Goal: Transaction & Acquisition: Purchase product/service

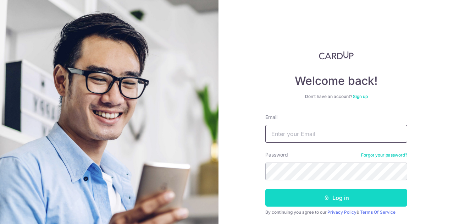
type input "[PERSON_NAME][EMAIL_ADDRESS][DOMAIN_NAME]"
click at [321, 194] on button "Log in" at bounding box center [336, 198] width 142 height 18
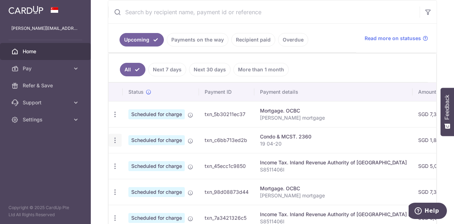
click at [116, 140] on icon "button" at bounding box center [114, 139] width 7 height 7
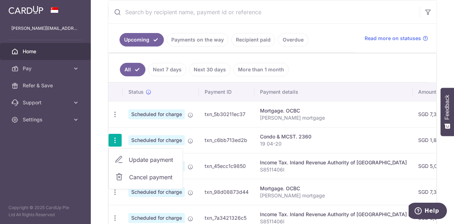
click at [149, 158] on span "Update payment" at bounding box center [153, 159] width 48 height 9
radio input "true"
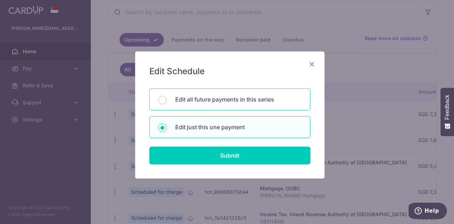
click at [194, 97] on p "Edit all future payments in this series" at bounding box center [238, 99] width 126 height 9
click at [167, 97] on input "Edit all future payments in this series" at bounding box center [162, 100] width 9 height 9
radio input "true"
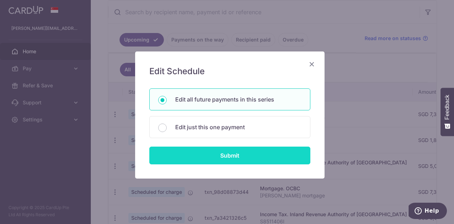
click at [225, 154] on input "Submit" at bounding box center [229, 155] width 161 height 18
radio input "true"
type input "1,831.20"
type input "19 04-20"
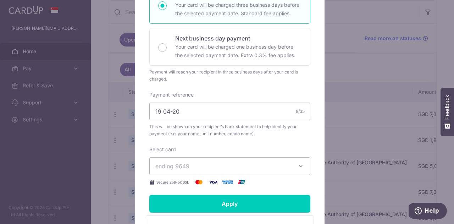
scroll to position [198, 0]
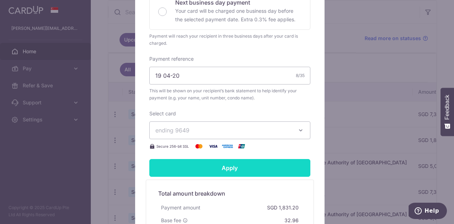
click at [237, 171] on input "Apply" at bounding box center [229, 168] width 161 height 18
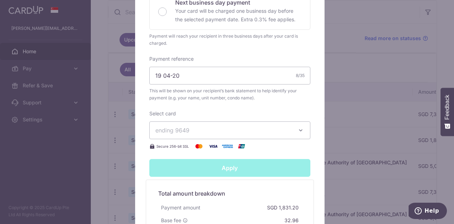
type input "Successfully Applied"
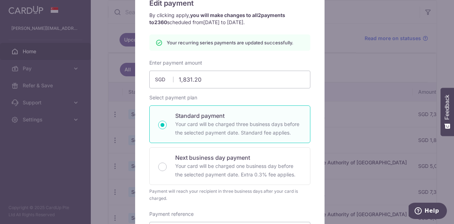
scroll to position [0, 0]
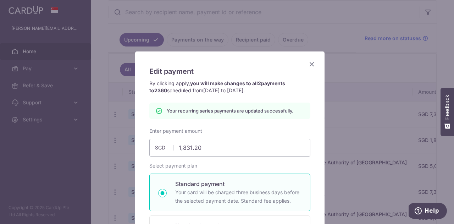
click at [311, 63] on icon "Close" at bounding box center [311, 64] width 9 height 9
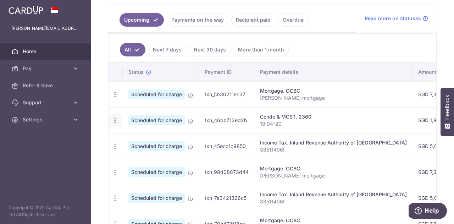
click at [115, 119] on icon "button" at bounding box center [114, 120] width 7 height 7
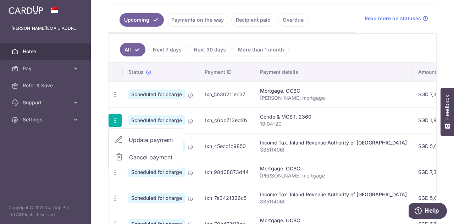
click at [139, 140] on span "Update payment" at bounding box center [153, 139] width 48 height 9
radio input "true"
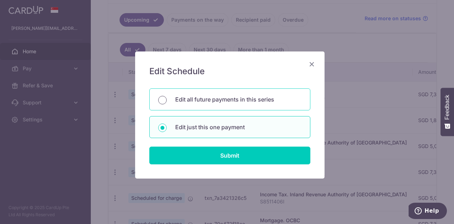
click at [161, 99] on input "Edit all future payments in this series" at bounding box center [162, 100] width 9 height 9
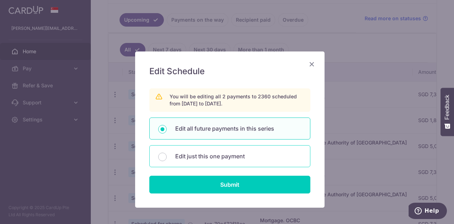
click at [179, 160] on div "Edit just this one payment" at bounding box center [229, 156] width 161 height 22
radio input "false"
radio input "true"
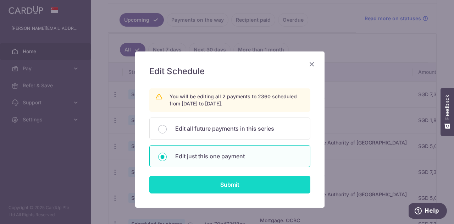
click at [221, 183] on input "Submit" at bounding box center [229, 184] width 161 height 18
radio input "true"
type input "1,831.20"
type input "[DATE]"
type input "19 04-20"
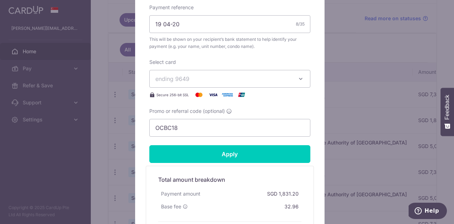
scroll to position [266, 0]
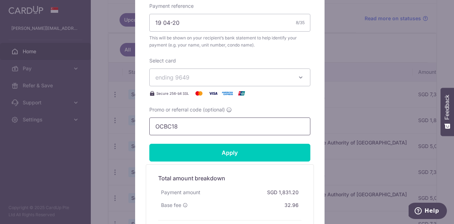
drag, startPoint x: 201, startPoint y: 124, endPoint x: 125, endPoint y: 123, distance: 75.5
click at [125, 123] on div "Edit payment By clicking apply, you will make changes to all payments to 2360 s…" at bounding box center [227, 112] width 454 height 224
paste input "3HOME25R"
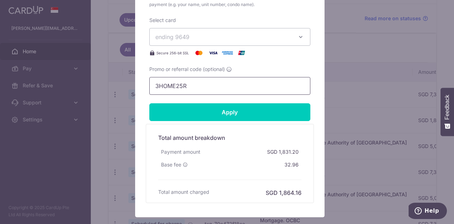
scroll to position [308, 0]
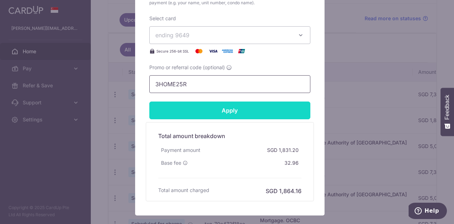
type input "3HOME25R"
click at [244, 110] on input "Apply" at bounding box center [229, 110] width 161 height 18
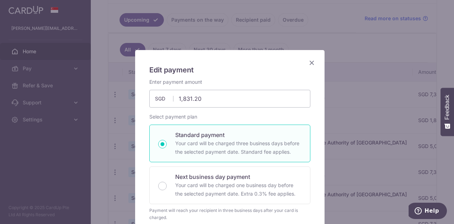
scroll to position [0, 0]
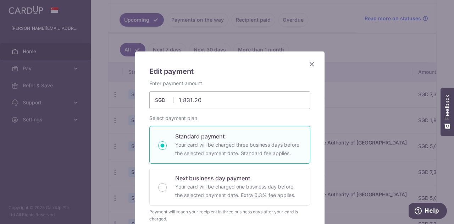
click at [311, 64] on icon "Close" at bounding box center [311, 64] width 9 height 9
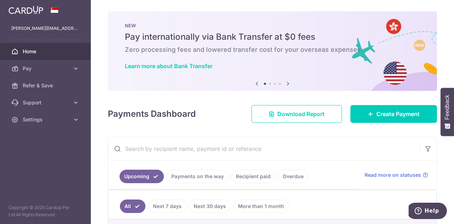
scroll to position [163, 0]
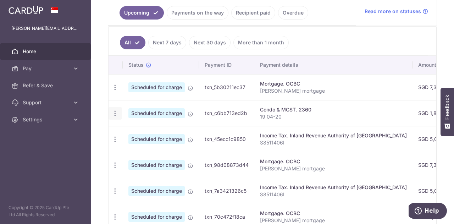
click at [114, 112] on icon "button" at bounding box center [114, 113] width 7 height 7
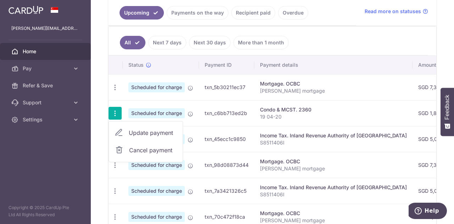
click at [151, 131] on span "Update payment" at bounding box center [153, 132] width 48 height 9
radio input "true"
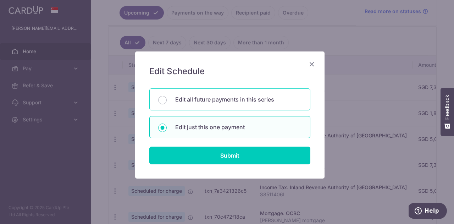
click at [179, 101] on p "Edit all future payments in this series" at bounding box center [238, 99] width 126 height 9
click at [167, 101] on input "Edit all future payments in this series" at bounding box center [162, 100] width 9 height 9
radio input "true"
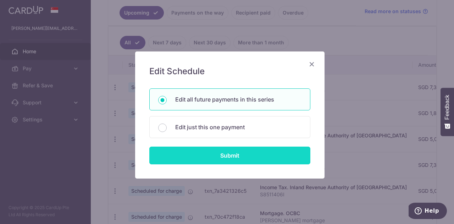
click at [229, 158] on input "Submit" at bounding box center [229, 155] width 161 height 18
radio input "true"
type input "1,831.20"
type input "19 04-20"
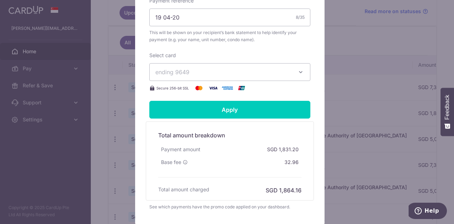
scroll to position [284, 0]
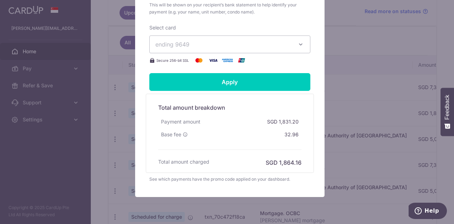
click at [229, 45] on span "ending 9649" at bounding box center [223, 44] width 136 height 9
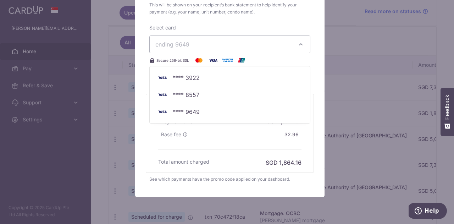
click at [258, 24] on div "Select card ending 9649 **** 3922 **** 8557 **** 9649 Secure 256-bit SSL" at bounding box center [229, 44] width 161 height 40
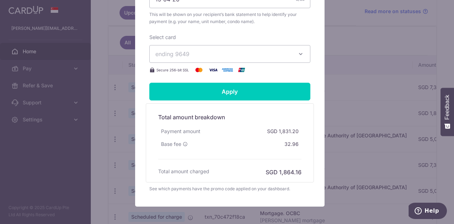
scroll to position [274, 0]
click at [181, 189] on div "See which payments have the promo code applied on your dashboard." at bounding box center [229, 188] width 161 height 7
click at [227, 188] on div "See which payments have the promo code applied on your dashboard." at bounding box center [229, 188] width 161 height 7
click at [256, 190] on div "See which payments have the promo code applied on your dashboard." at bounding box center [229, 188] width 161 height 7
click at [286, 190] on div "See which payments have the promo code applied on your dashboard." at bounding box center [229, 188] width 161 height 7
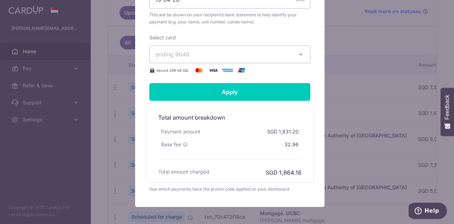
click at [149, 189] on div "See which payments have the promo code applied on your dashboard." at bounding box center [229, 188] width 161 height 7
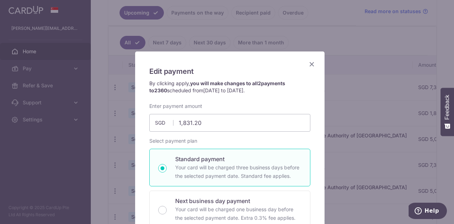
click at [308, 63] on icon "Close" at bounding box center [311, 64] width 9 height 9
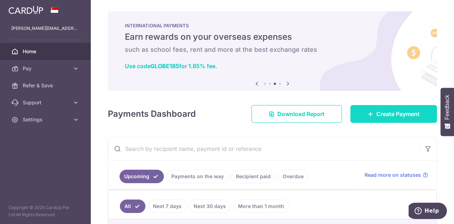
click at [378, 116] on span "Create Payment" at bounding box center [397, 114] width 43 height 9
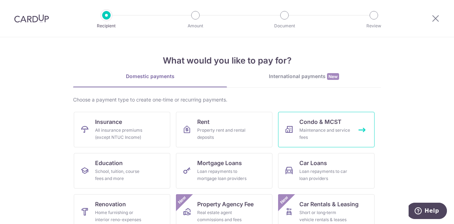
click at [300, 132] on div "Maintenance and service fees" at bounding box center [324, 134] width 51 height 14
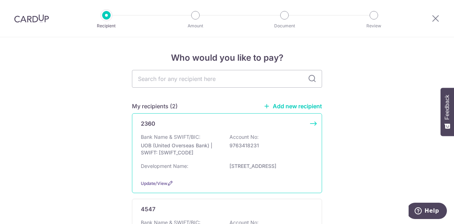
scroll to position [58, 0]
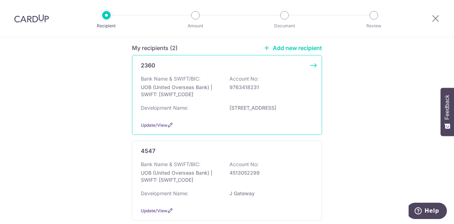
click at [230, 106] on p "19 SHELFORD ROAD" at bounding box center [268, 107] width 79 height 7
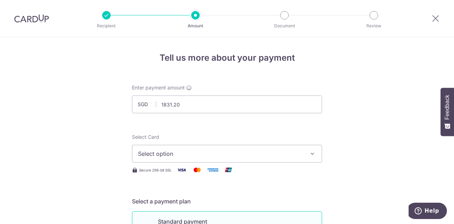
type input "1,831.20"
click at [213, 152] on span "Select option" at bounding box center [220, 153] width 165 height 9
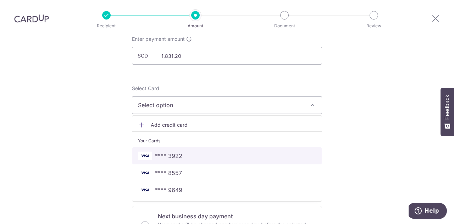
scroll to position [49, 0]
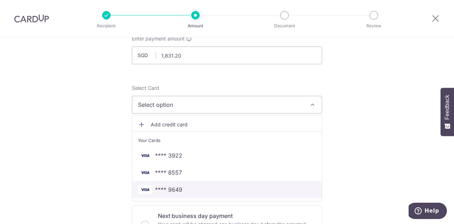
click at [187, 192] on span "**** 9649" at bounding box center [227, 189] width 178 height 9
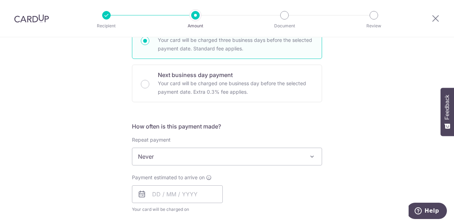
scroll to position [190, 0]
click at [239, 161] on span "Never" at bounding box center [226, 155] width 189 height 17
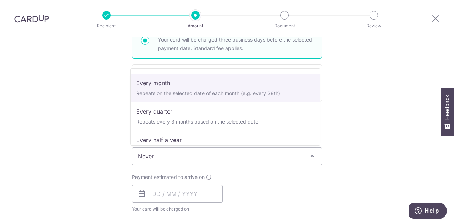
scroll to position [55, 0]
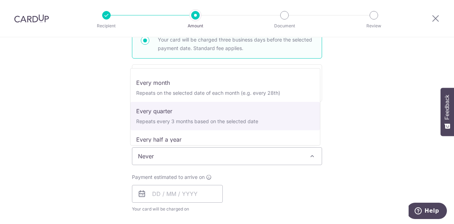
select select "4"
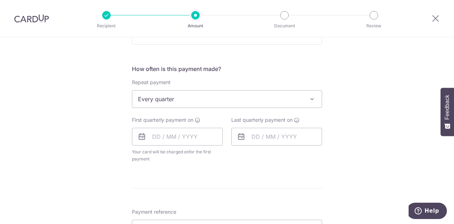
scroll to position [253, 0]
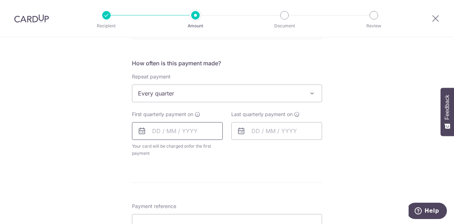
click at [156, 131] on input "text" at bounding box center [177, 131] width 91 height 18
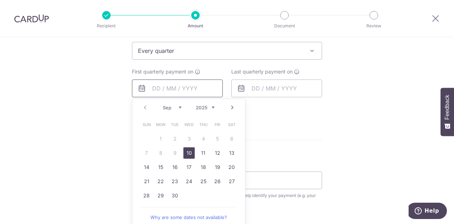
scroll to position [300, 0]
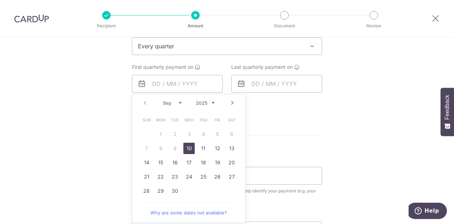
drag, startPoint x: 189, startPoint y: 147, endPoint x: 99, endPoint y: 119, distance: 94.0
click at [189, 147] on link "10" at bounding box center [188, 148] width 11 height 11
type input "[DATE]"
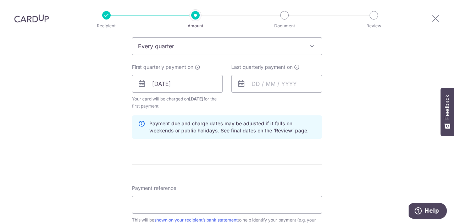
click at [99, 119] on div "Tell us more about your payment Enter payment amount SGD 1,831.20 1831.20 Selec…" at bounding box center [227, 75] width 454 height 677
click at [275, 82] on input "text" at bounding box center [276, 84] width 91 height 18
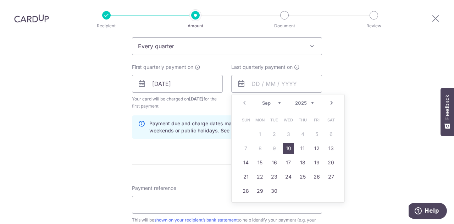
click at [330, 103] on link "Next" at bounding box center [331, 103] width 9 height 9
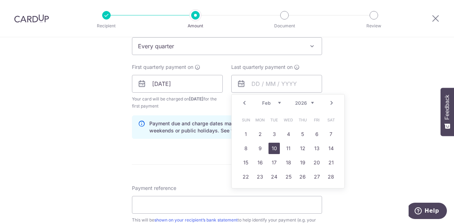
click at [273, 148] on link "10" at bounding box center [273, 148] width 11 height 11
type input "10/02/2026"
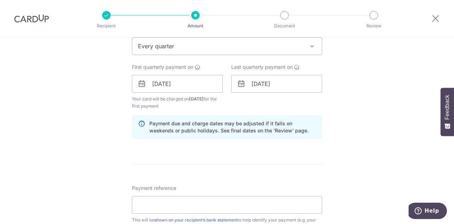
click at [221, 166] on form "Enter payment amount SGD 1,831.20 1831.20 Select Card **** 9649 Add credit card…" at bounding box center [227, 82] width 190 height 597
click at [200, 206] on input "Payment reference" at bounding box center [227, 205] width 190 height 18
type input "19 04-20"
click at [253, 164] on form "Enter payment amount SGD 1,831.20 1831.20 Select Card **** 9649 Add credit card…" at bounding box center [227, 82] width 190 height 597
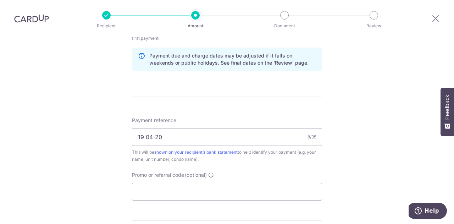
scroll to position [379, 0]
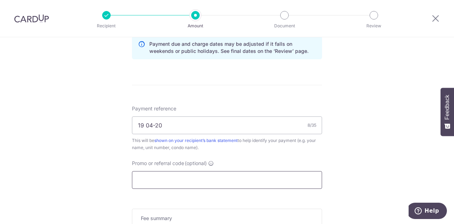
click at [221, 183] on input "Promo or referral code (optional)" at bounding box center [227, 180] width 190 height 18
paste input "3HOME25R"
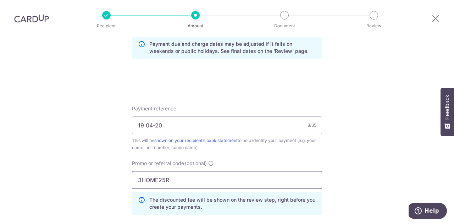
type input "3HOME25R"
click at [252, 157] on div "Payment reference 19 04-20 8/35 This will be shown on your recipient’s bank sta…" at bounding box center [227, 163] width 190 height 116
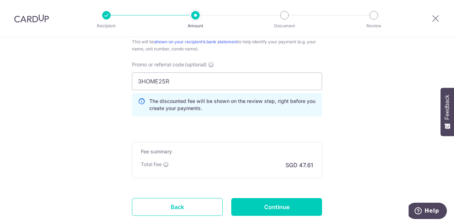
scroll to position [480, 0]
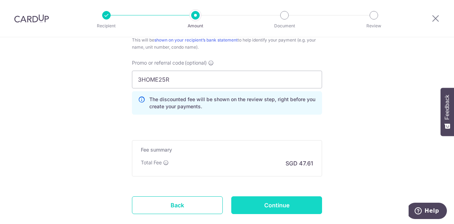
click at [271, 204] on input "Continue" at bounding box center [276, 205] width 91 height 18
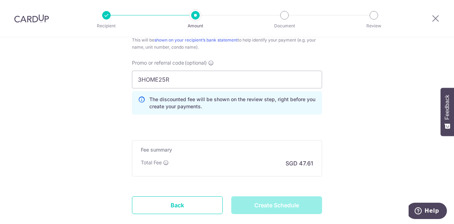
type input "Create Schedule"
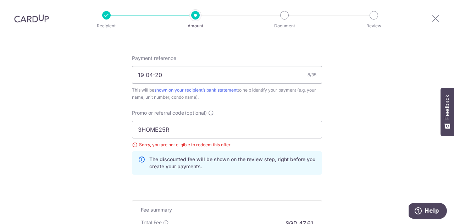
scroll to position [391, 0]
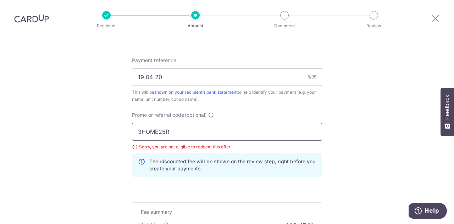
drag, startPoint x: 194, startPoint y: 134, endPoint x: 99, endPoint y: 125, distance: 95.0
type input "ocbc18"
click at [158, 166] on p "The discounted fee will be shown on the review step, right before you create yo…" at bounding box center [232, 165] width 167 height 14
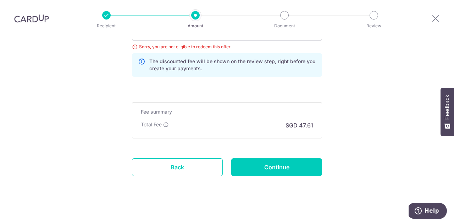
scroll to position [492, 0]
click at [299, 166] on input "Continue" at bounding box center [276, 167] width 91 height 18
type input "Update Schedule"
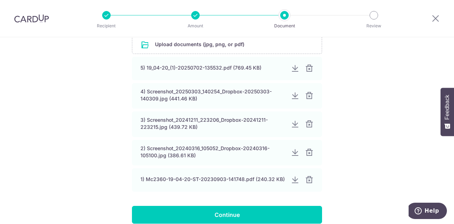
scroll to position [154, 0]
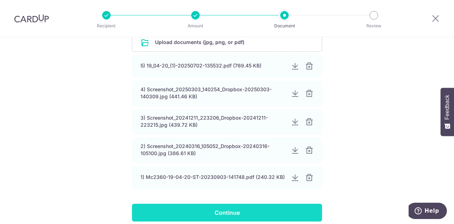
click at [263, 213] on input "Continue" at bounding box center [227, 212] width 190 height 18
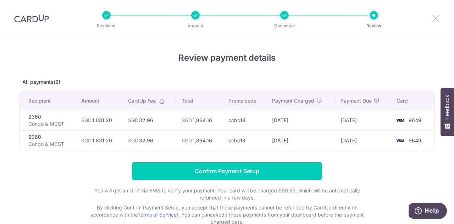
drag, startPoint x: 435, startPoint y: 21, endPoint x: 260, endPoint y: 35, distance: 176.1
click at [435, 21] on icon at bounding box center [435, 18] width 9 height 9
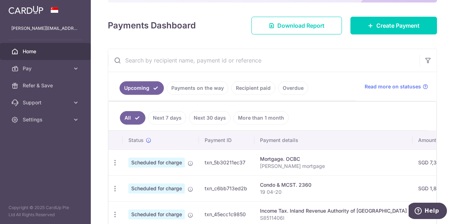
scroll to position [79, 0]
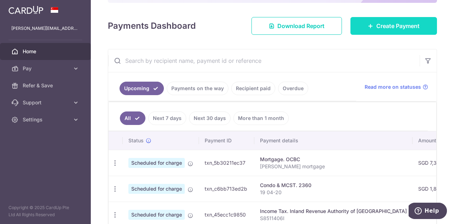
click at [395, 30] on link "Create Payment" at bounding box center [393, 26] width 87 height 18
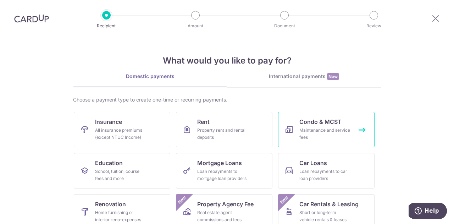
click at [325, 125] on span "Condo & MCST" at bounding box center [320, 121] width 42 height 9
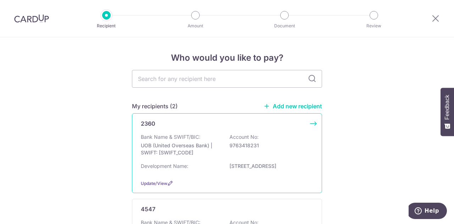
click at [253, 136] on p "Account No:" at bounding box center [243, 136] width 29 height 7
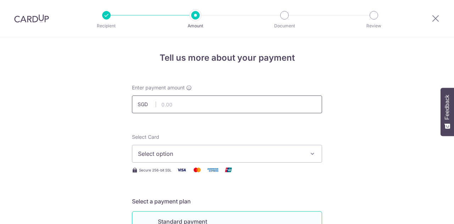
drag, startPoint x: 0, startPoint y: 0, endPoint x: 198, endPoint y: 107, distance: 225.2
click at [198, 107] on input "text" at bounding box center [227, 104] width 190 height 18
type input "1,831.20"
click at [200, 151] on span "Select option" at bounding box center [220, 153] width 165 height 9
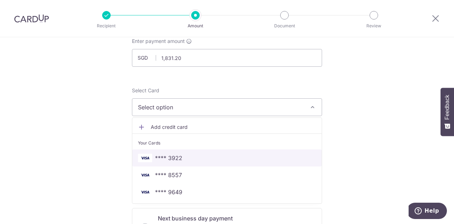
scroll to position [47, 0]
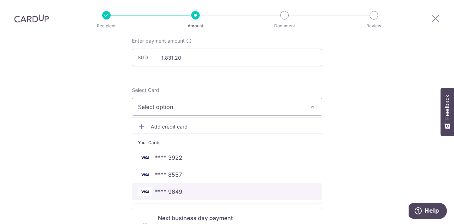
click at [182, 196] on link "**** 9649" at bounding box center [226, 191] width 189 height 17
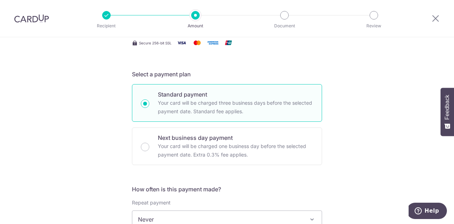
scroll to position [183, 0]
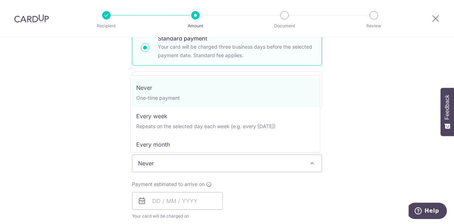
click at [182, 164] on span "Never" at bounding box center [226, 163] width 189 height 17
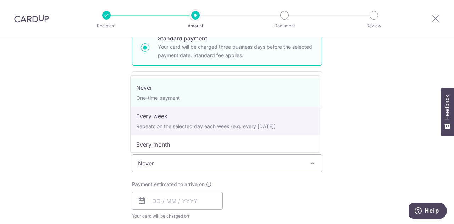
scroll to position [71, 0]
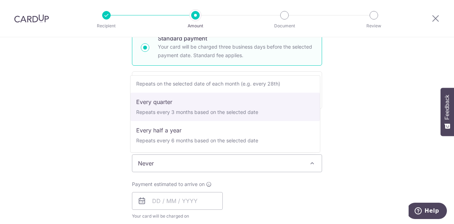
select select "4"
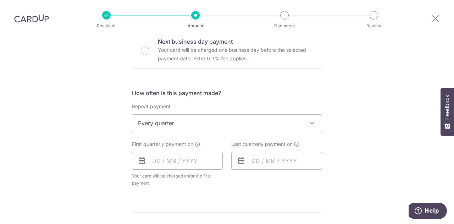
scroll to position [223, 0]
click at [152, 157] on input "text" at bounding box center [177, 160] width 91 height 18
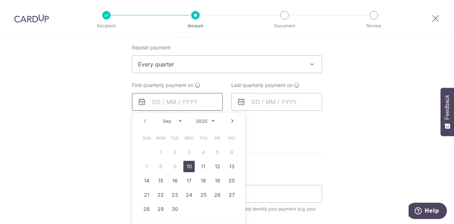
scroll to position [284, 0]
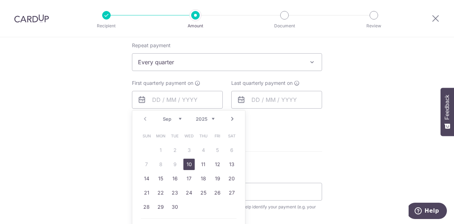
click at [188, 166] on link "10" at bounding box center [188, 163] width 11 height 11
type input "[DATE]"
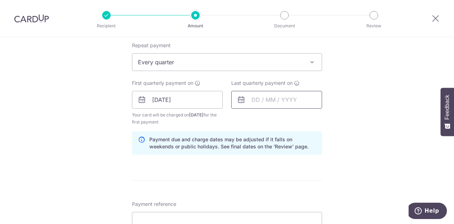
click at [268, 98] on input "text" at bounding box center [276, 100] width 91 height 18
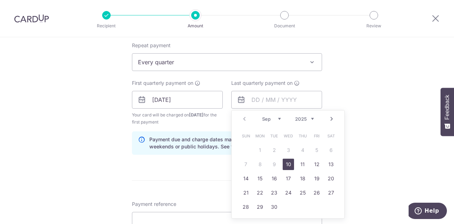
click at [329, 119] on link "Next" at bounding box center [331, 119] width 9 height 9
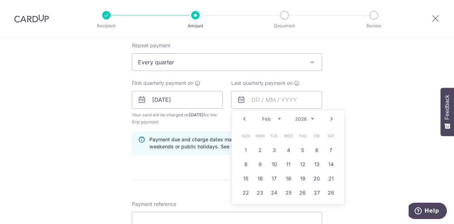
click at [329, 119] on link "Next" at bounding box center [331, 119] width 9 height 9
click at [273, 206] on link "31" at bounding box center [273, 206] width 11 height 11
type input "31/03/2026"
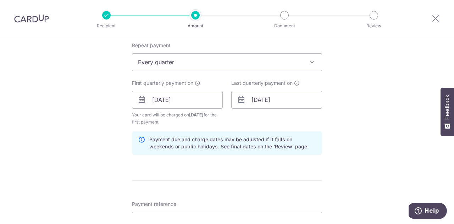
click at [328, 151] on div "Tell us more about your payment Enter payment amount SGD 1,831.20 1831.20 Selec…" at bounding box center [227, 91] width 454 height 677
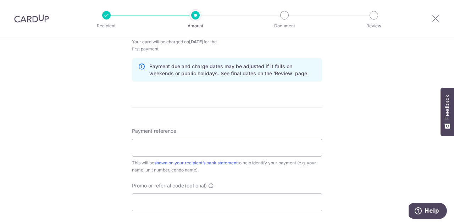
scroll to position [384, 0]
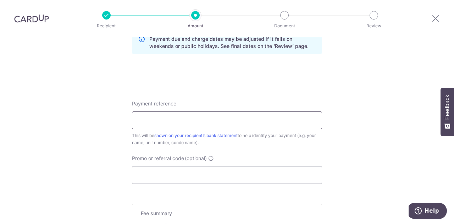
click at [261, 122] on input "Payment reference" at bounding box center [227, 120] width 190 height 18
type input "19 04-20"
click at [197, 173] on input "Promo or referral code (optional)" at bounding box center [227, 175] width 190 height 18
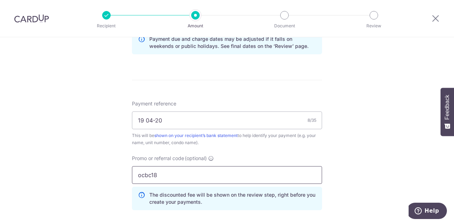
type input "ocbc18"
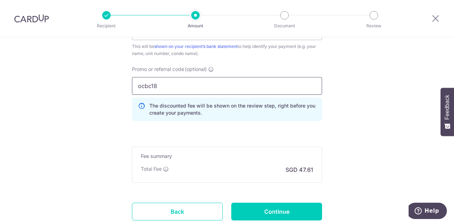
scroll to position [480, 0]
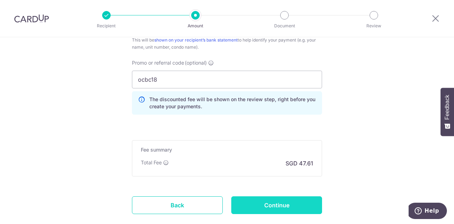
click at [278, 201] on input "Continue" at bounding box center [276, 205] width 91 height 18
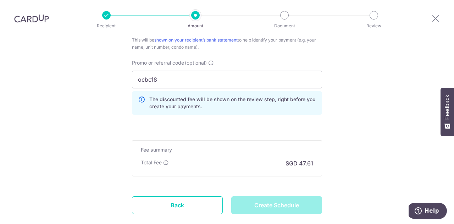
type input "Create Schedule"
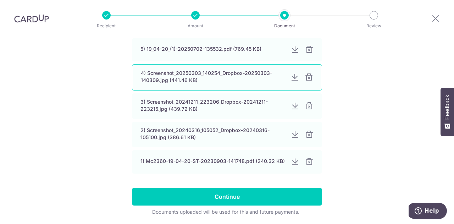
scroll to position [194, 0]
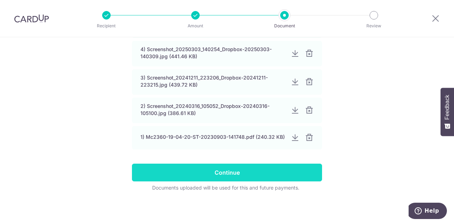
click at [253, 173] on input "Continue" at bounding box center [227, 172] width 190 height 18
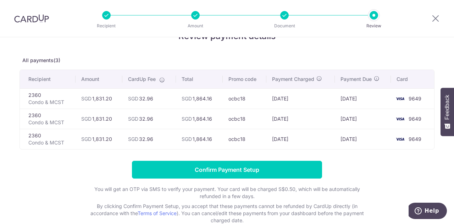
scroll to position [28, 0]
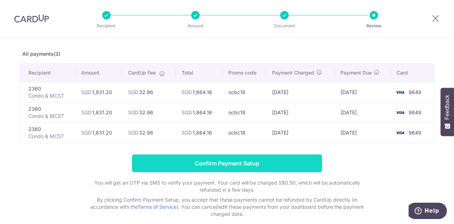
click at [236, 164] on input "Confirm Payment Setup" at bounding box center [227, 163] width 190 height 18
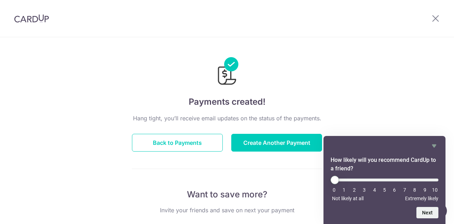
scroll to position [5, 0]
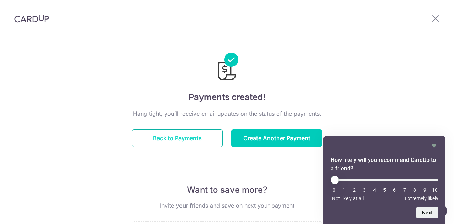
click at [181, 139] on button "Back to Payments" at bounding box center [177, 138] width 91 height 18
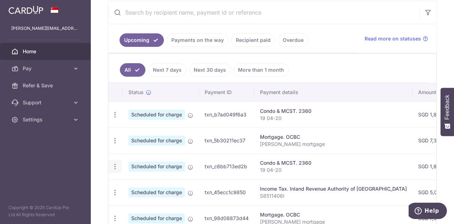
click at [114, 165] on icon "button" at bounding box center [114, 166] width 7 height 7
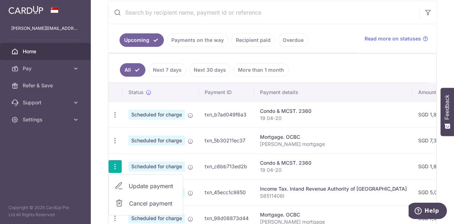
click at [155, 203] on span "Cancel payment" at bounding box center [153, 203] width 48 height 9
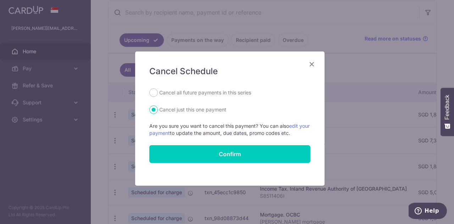
click at [189, 89] on label "Cancel all future payments in this series" at bounding box center [205, 92] width 92 height 9
click at [158, 89] on input "Cancel all future payments in this series" at bounding box center [153, 92] width 9 height 9
radio input "true"
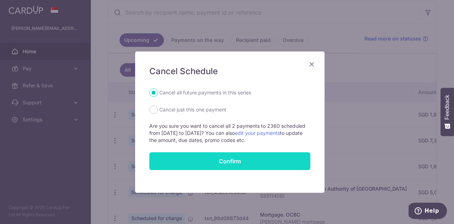
click at [223, 162] on button "Confirm" at bounding box center [229, 161] width 161 height 18
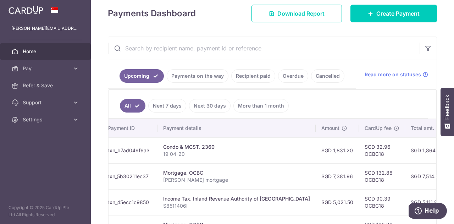
scroll to position [88, 0]
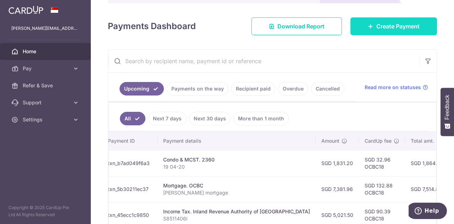
click at [380, 30] on span "Create Payment" at bounding box center [397, 26] width 43 height 9
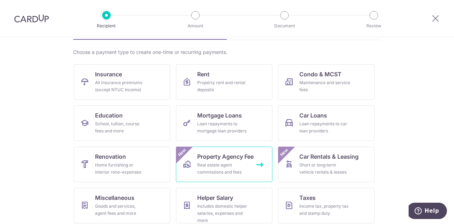
scroll to position [93, 0]
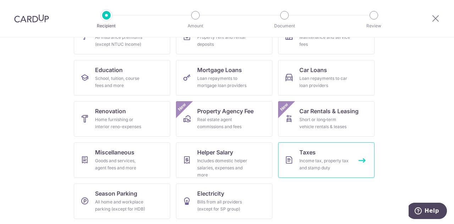
click at [327, 162] on div "Income tax, property tax and stamp duty" at bounding box center [324, 164] width 51 height 14
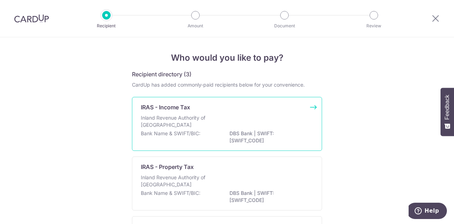
click at [264, 118] on div "Inland Revenue Authority of [GEOGRAPHIC_DATA]" at bounding box center [227, 122] width 172 height 16
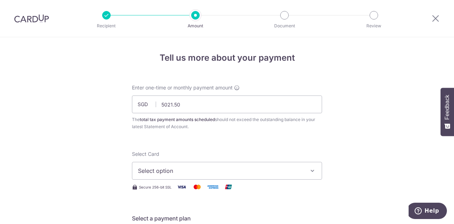
type input "5,021.50"
click at [201, 169] on span "Select option" at bounding box center [220, 170] width 165 height 9
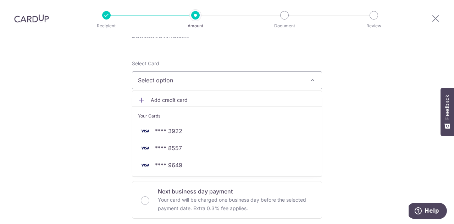
scroll to position [92, 0]
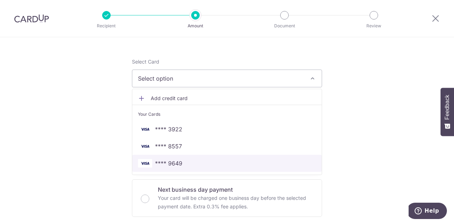
click at [174, 166] on span "**** 9649" at bounding box center [168, 163] width 27 height 9
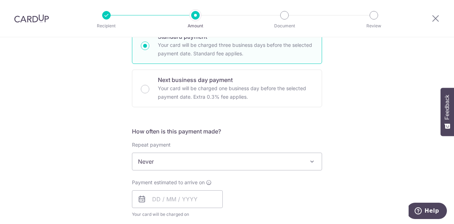
scroll to position [218, 0]
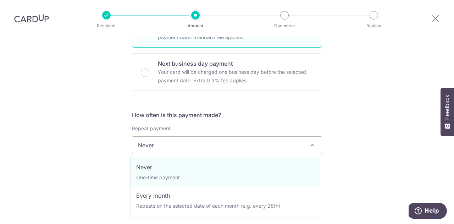
click at [227, 143] on span "Never" at bounding box center [226, 144] width 189 height 17
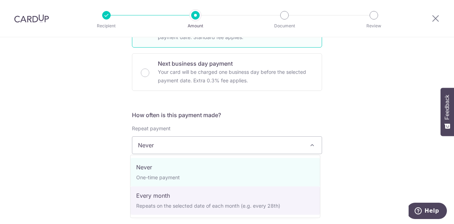
select select "3"
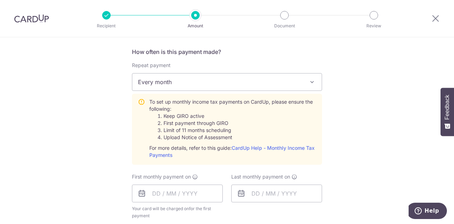
scroll to position [281, 0]
click at [160, 189] on input "text" at bounding box center [177, 193] width 91 height 18
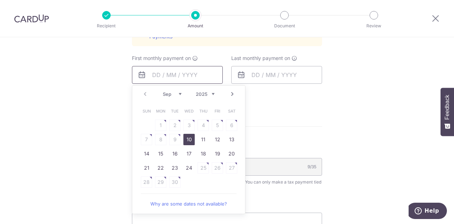
scroll to position [400, 0]
click at [177, 91] on select "Sep Oct Nov Dec" at bounding box center [172, 93] width 19 height 6
click at [175, 139] on link "7" at bounding box center [174, 138] width 11 height 11
type input "[DATE]"
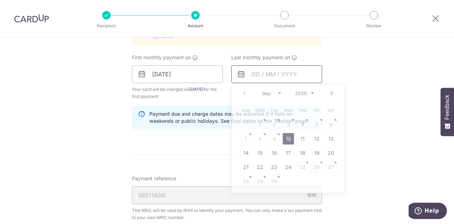
click at [288, 71] on input "text" at bounding box center [276, 74] width 91 height 18
click at [329, 90] on link "Next" at bounding box center [331, 93] width 9 height 9
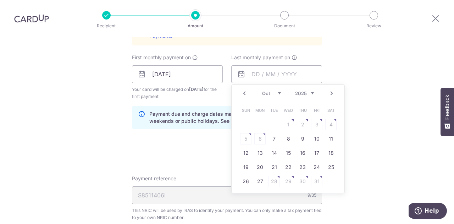
click at [329, 90] on link "Next" at bounding box center [331, 93] width 9 height 9
click at [260, 138] on link "8" at bounding box center [259, 138] width 11 height 11
type input "[DATE]"
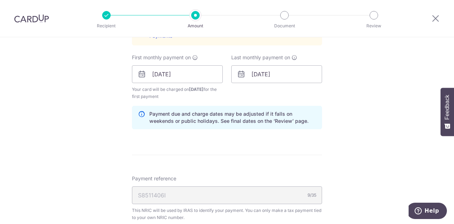
click at [341, 85] on div "Tell us more about your payment Enter one-time or monthly payment amount SGD 5,…" at bounding box center [227, 21] width 454 height 768
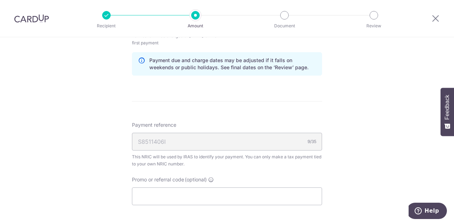
scroll to position [454, 0]
click at [189, 194] on input "Promo or referral code (optional)" at bounding box center [227, 196] width 190 height 18
paste input "VTAX25R"
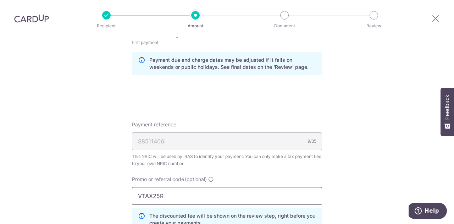
type input "VTAX25R"
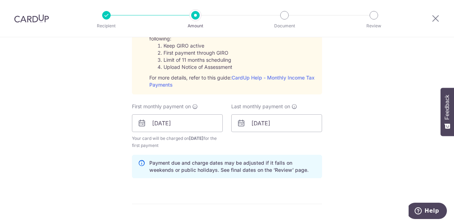
scroll to position [352, 0]
click at [291, 122] on input "[DATE]" at bounding box center [276, 122] width 91 height 18
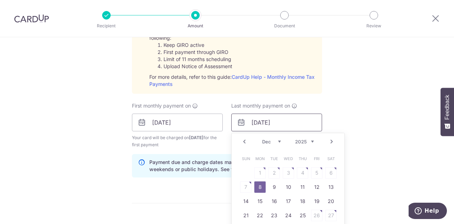
scroll to position [386, 0]
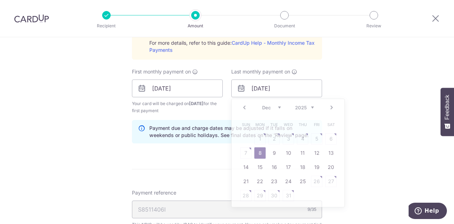
click at [366, 134] on div "Tell us more about your payment Enter one-time or monthly payment amount SGD 5,…" at bounding box center [227, 51] width 454 height 800
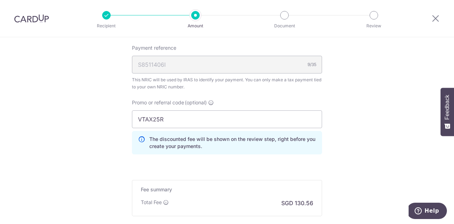
scroll to position [611, 0]
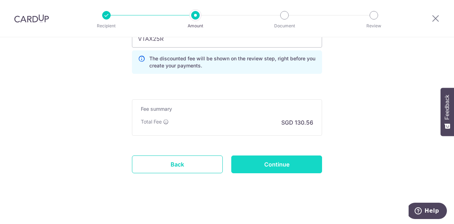
click at [288, 161] on input "Continue" at bounding box center [276, 164] width 91 height 18
type input "Create Schedule"
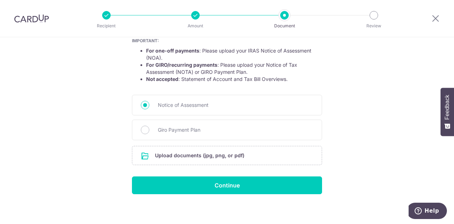
scroll to position [137, 0]
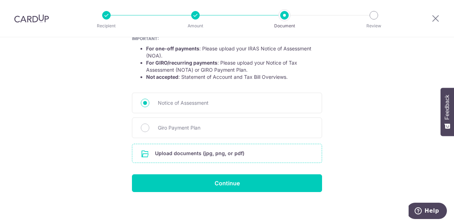
click at [231, 151] on input "file" at bounding box center [226, 153] width 189 height 18
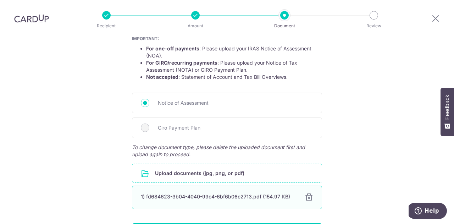
scroll to position [186, 0]
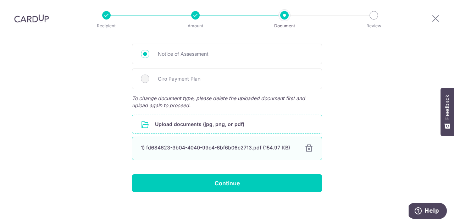
click at [308, 147] on div at bounding box center [309, 148] width 9 height 9
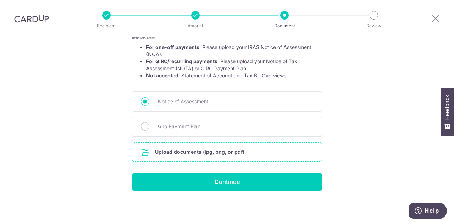
scroll to position [137, 0]
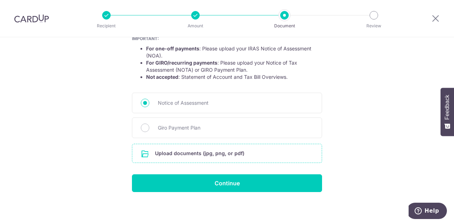
click at [225, 153] on input "file" at bounding box center [226, 153] width 189 height 18
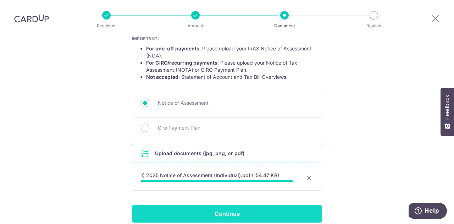
click at [252, 212] on input "Continue" at bounding box center [227, 214] width 190 height 18
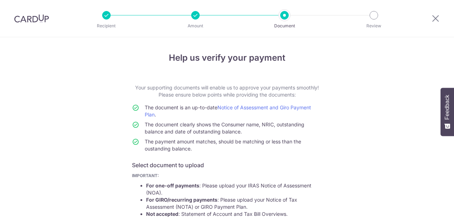
scroll to position [147, 0]
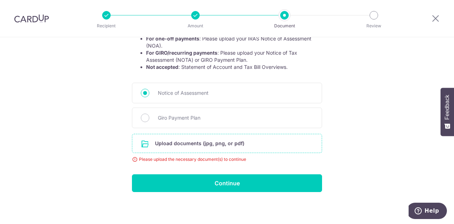
click at [225, 139] on input "file" at bounding box center [226, 143] width 189 height 18
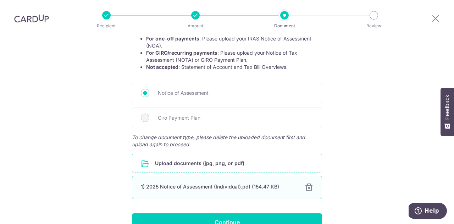
scroll to position [186, 0]
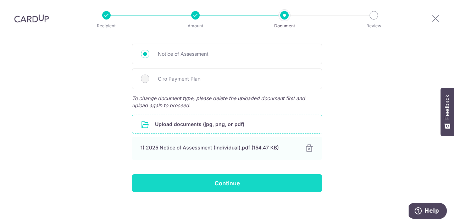
click at [230, 185] on input "Continue" at bounding box center [227, 183] width 190 height 18
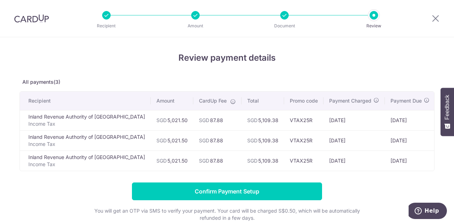
scroll to position [0, 16]
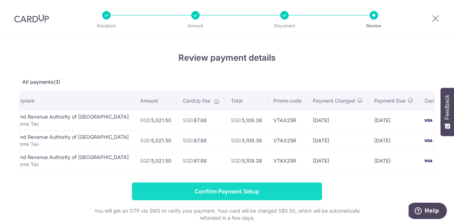
click at [264, 195] on input "Confirm Payment Setup" at bounding box center [227, 191] width 190 height 18
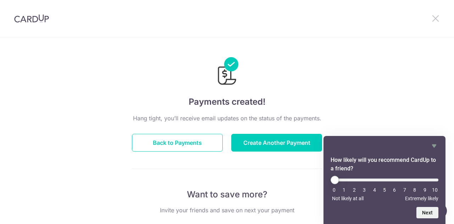
click at [435, 20] on icon at bounding box center [435, 18] width 9 height 9
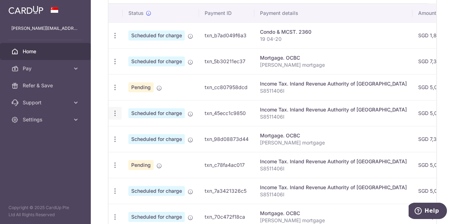
click at [116, 113] on icon "button" at bounding box center [114, 113] width 7 height 7
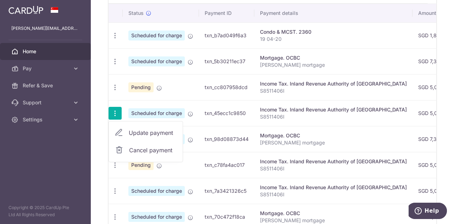
click at [142, 148] on span "Cancel payment" at bounding box center [153, 150] width 48 height 9
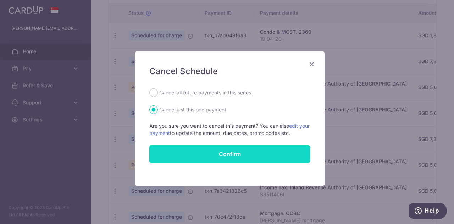
click at [219, 154] on button "Confirm" at bounding box center [229, 154] width 161 height 18
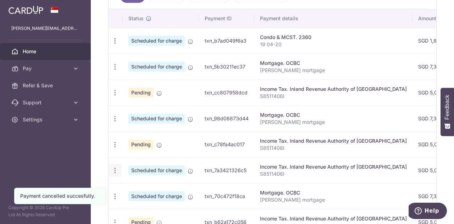
click at [115, 169] on icon "button" at bounding box center [114, 170] width 7 height 7
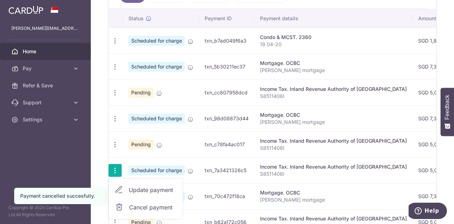
click at [148, 203] on span "Cancel payment" at bounding box center [153, 207] width 48 height 9
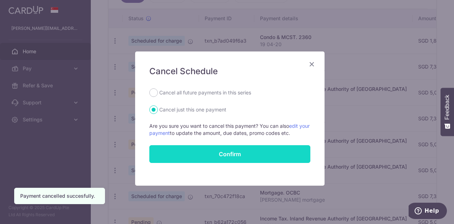
click at [244, 152] on button "Confirm" at bounding box center [229, 154] width 161 height 18
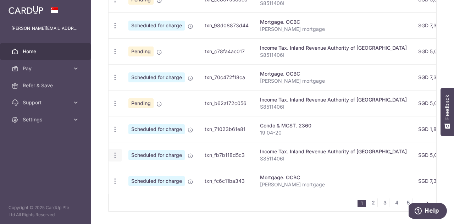
click at [112, 153] on icon "button" at bounding box center [114, 154] width 7 height 7
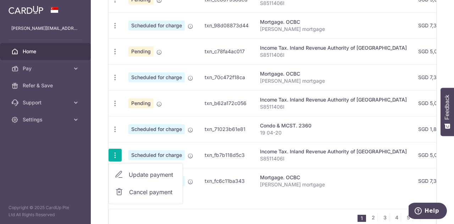
click at [145, 190] on span "Cancel payment" at bounding box center [153, 192] width 48 height 9
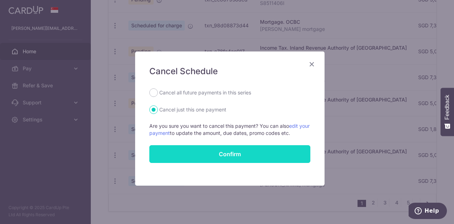
click at [249, 157] on button "Confirm" at bounding box center [229, 154] width 161 height 18
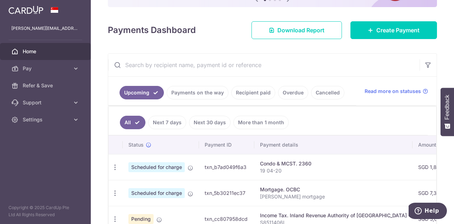
scroll to position [83, 0]
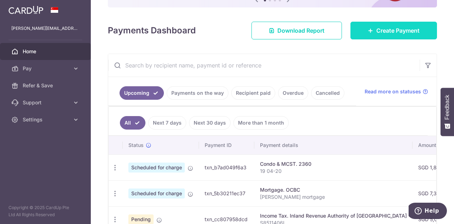
click at [386, 28] on span "Create Payment" at bounding box center [397, 30] width 43 height 9
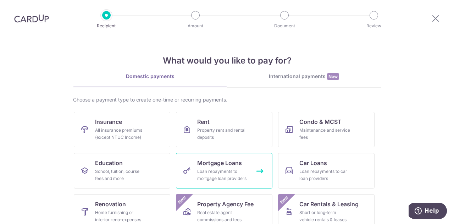
click at [216, 173] on div "Loan repayments to mortgage loan providers" at bounding box center [222, 175] width 51 height 14
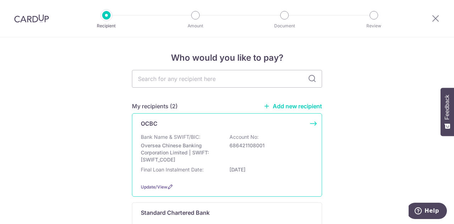
click at [250, 162] on div "Bank Name & SWIFT/BIC: Oversea Chinese Banking Corporation Limited | SWIFT: [SW…" at bounding box center [227, 148] width 172 height 30
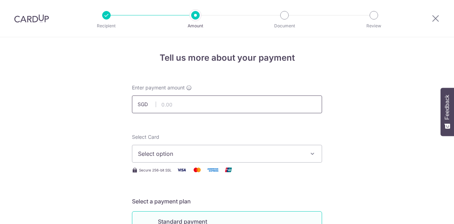
click at [225, 108] on input "text" at bounding box center [227, 104] width 190 height 18
click at [200, 101] on input "text" at bounding box center [227, 104] width 190 height 18
type input "7,381.00"
click at [106, 15] on div at bounding box center [106, 15] width 9 height 9
click at [435, 17] on icon at bounding box center [435, 18] width 9 height 9
